Goal: Obtain resource: Obtain resource

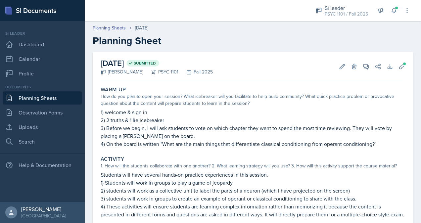
click at [269, 42] on h2 "Planning Sheet" at bounding box center [253, 41] width 320 height 12
click at [364, 68] on icon at bounding box center [366, 66] width 5 height 5
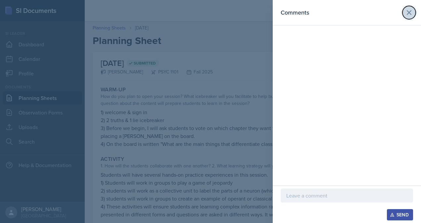
click at [407, 13] on icon at bounding box center [409, 13] width 8 height 8
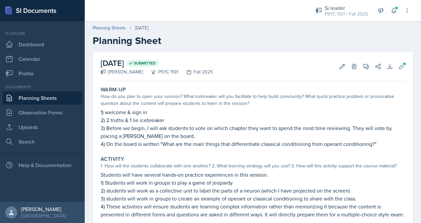
click at [41, 101] on link "Planning Sheets" at bounding box center [42, 97] width 79 height 13
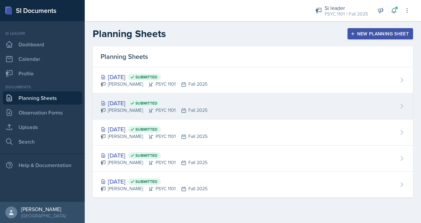
click at [404, 106] on icon at bounding box center [401, 106] width 7 height 7
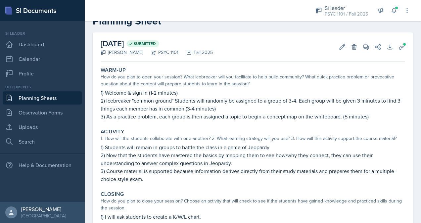
scroll to position [13, 0]
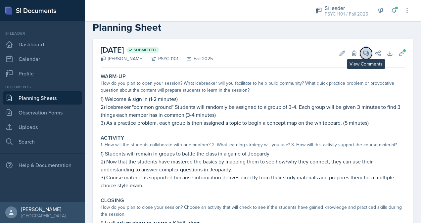
click at [364, 55] on icon at bounding box center [366, 53] width 5 height 5
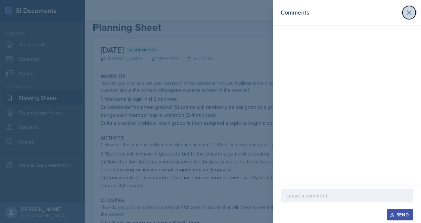
click at [408, 12] on icon at bounding box center [409, 13] width 4 height 4
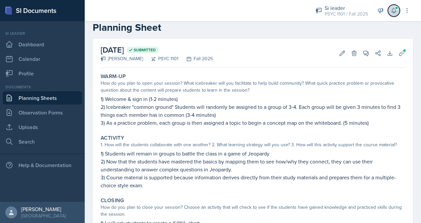
click at [394, 9] on icon at bounding box center [394, 10] width 7 height 7
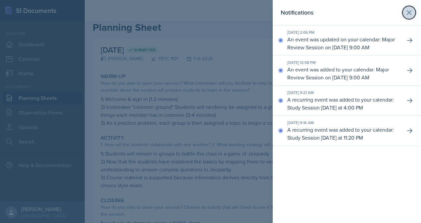
click at [408, 11] on icon at bounding box center [409, 13] width 8 height 8
